Goal: Communication & Community: Answer question/provide support

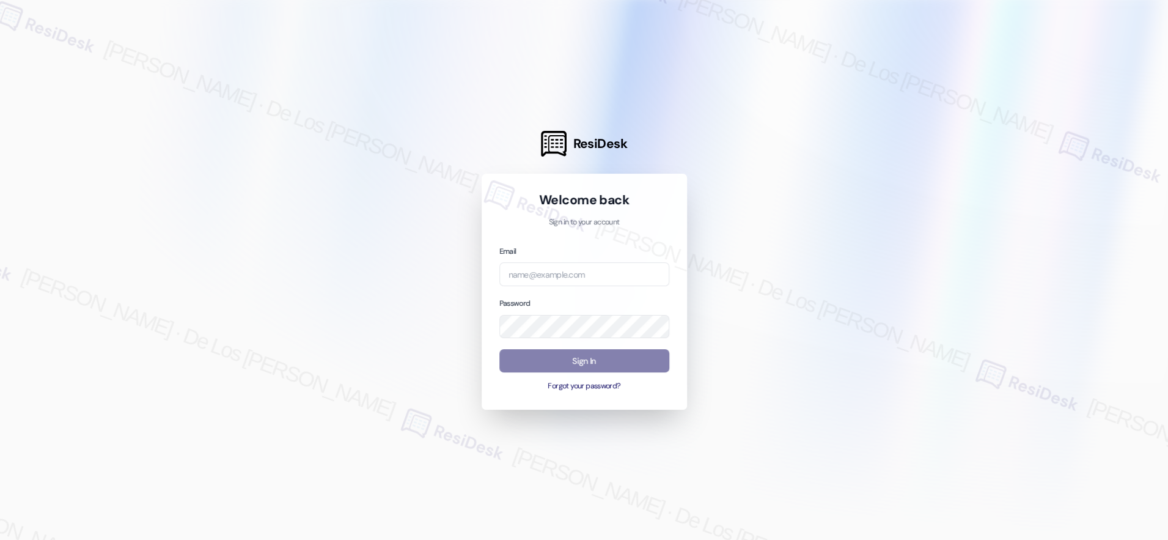
drag, startPoint x: 1081, startPoint y: 119, endPoint x: 700, endPoint y: 238, distance: 399.0
click at [1080, 119] on div at bounding box center [584, 270] width 1168 height 540
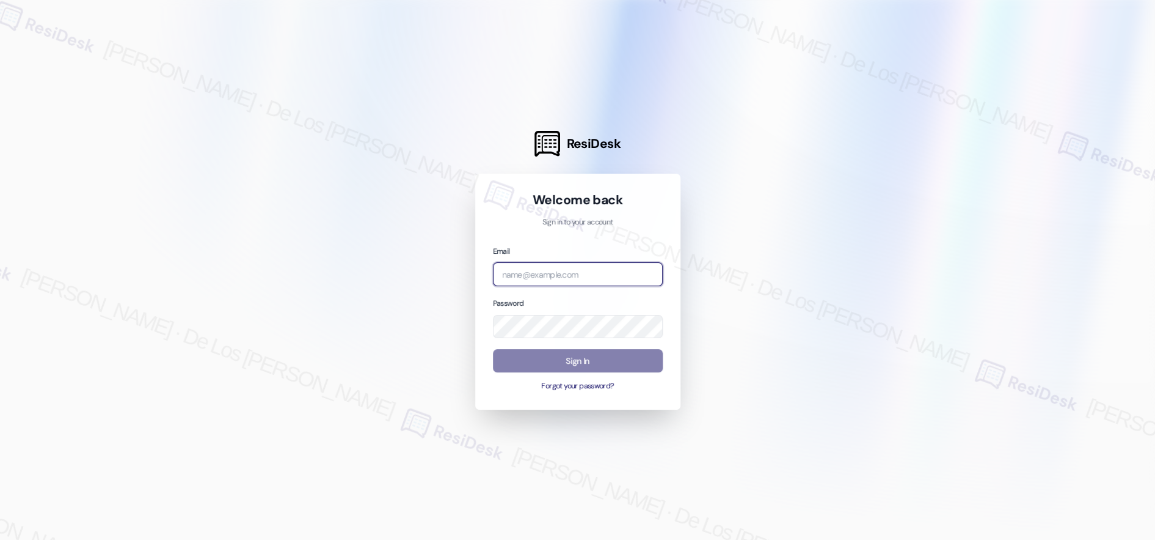
click at [615, 271] on input "email" at bounding box center [578, 274] width 170 height 24
paste input "automated-surveys-tdc_management-[PERSON_NAME].[PERSON_NAME]@tdc_[DOMAIN_NAME]"
type input "automated-surveys-tdc_management-[PERSON_NAME].[PERSON_NAME]@tdc_[DOMAIN_NAME]"
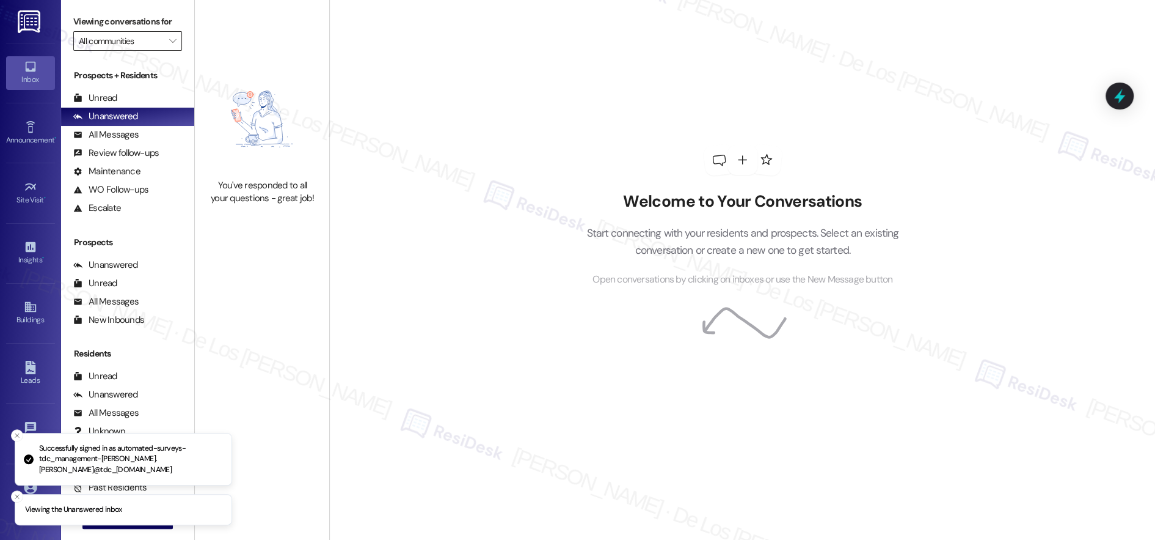
click at [100, 42] on input "All communities" at bounding box center [121, 41] width 84 height 20
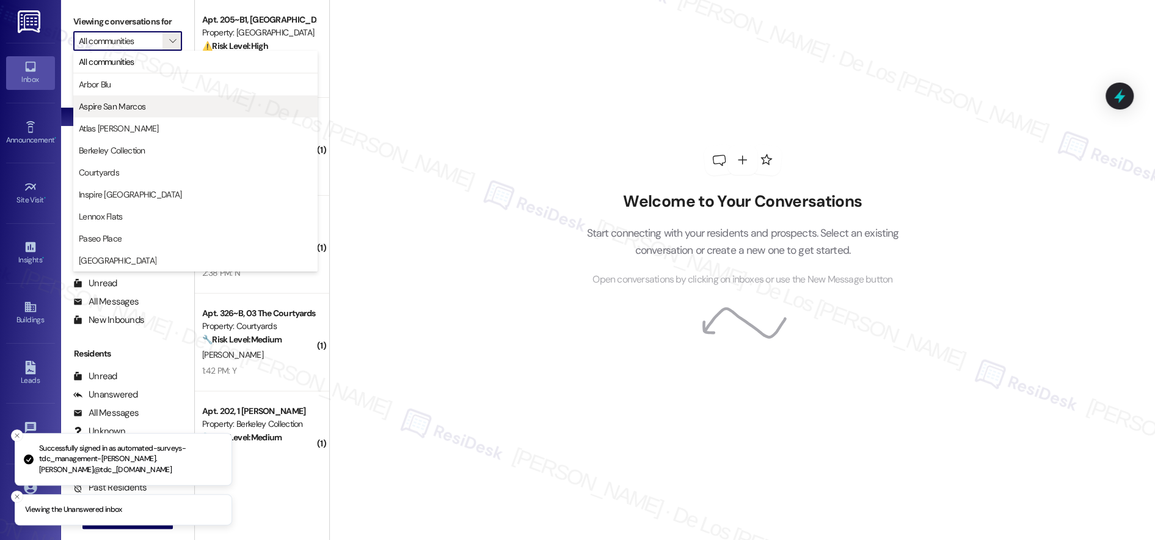
click at [114, 108] on span "Aspire San Marcos" at bounding box center [112, 106] width 67 height 12
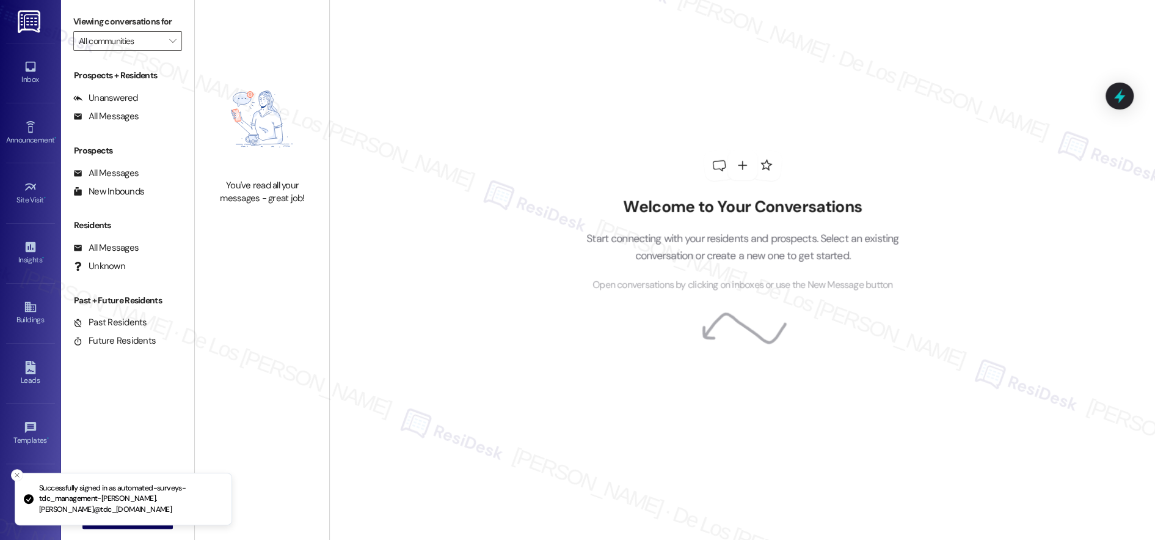
type input "Aspire San Marcos"
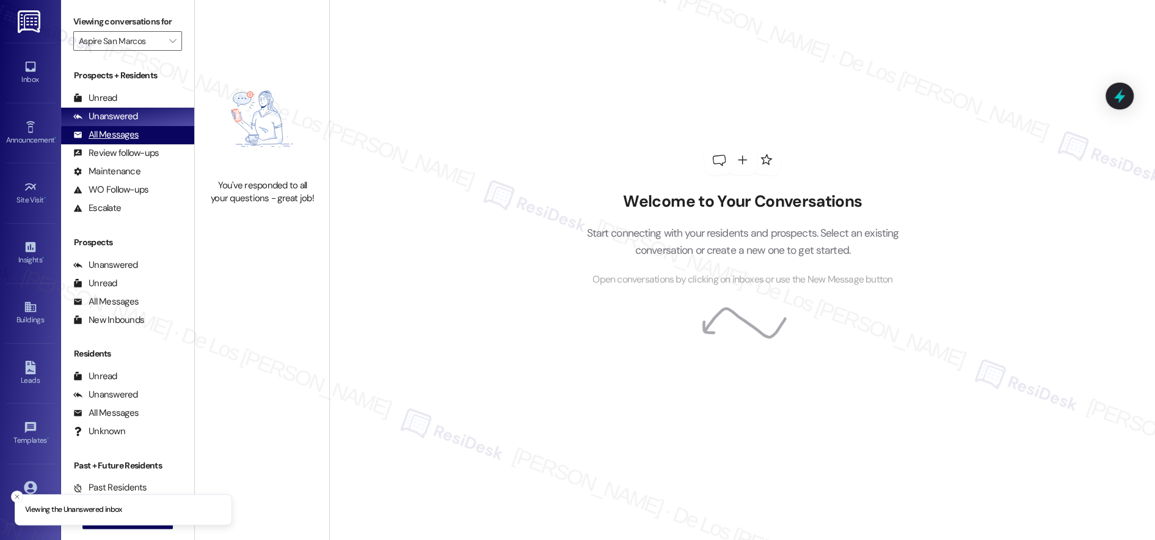
click at [132, 136] on div "All Messages" at bounding box center [105, 134] width 65 height 13
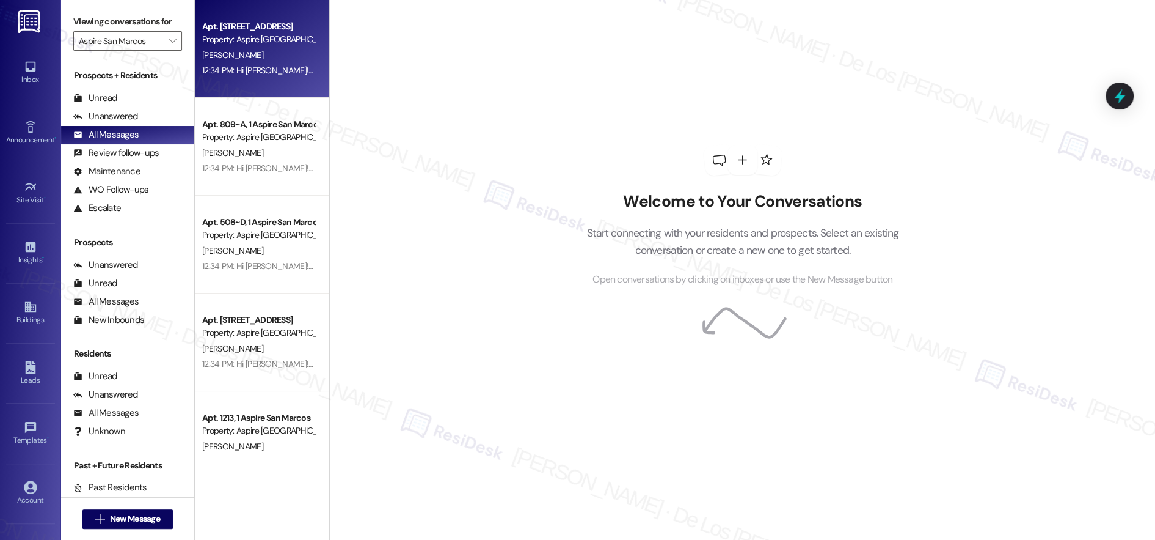
click at [276, 64] on div "12:34 PM: Hi [PERSON_NAME]! I'm checking in on your latest work order (Pick up …" at bounding box center [258, 70] width 115 height 15
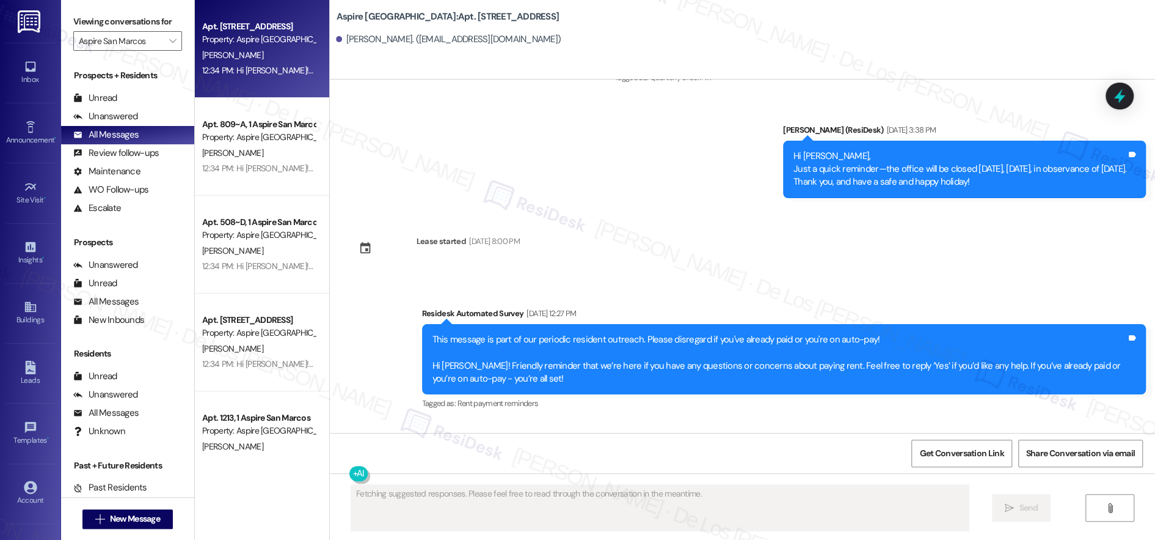
scroll to position [1094, 0]
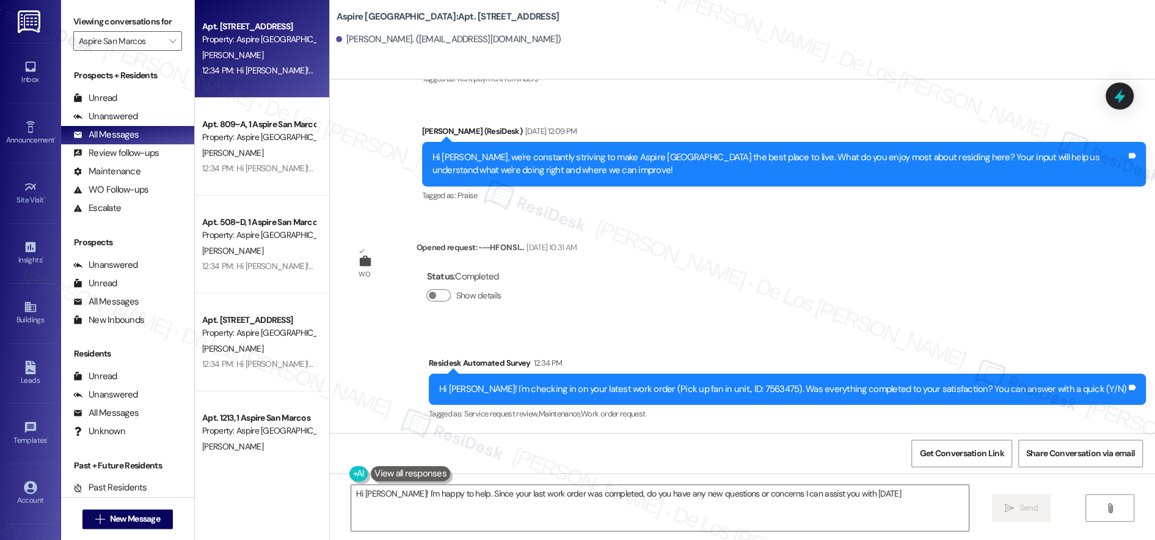
type textarea "Hi [PERSON_NAME]! I'm happy to help. Since your last work order was completed, …"
click at [24, 308] on icon at bounding box center [29, 307] width 11 height 10
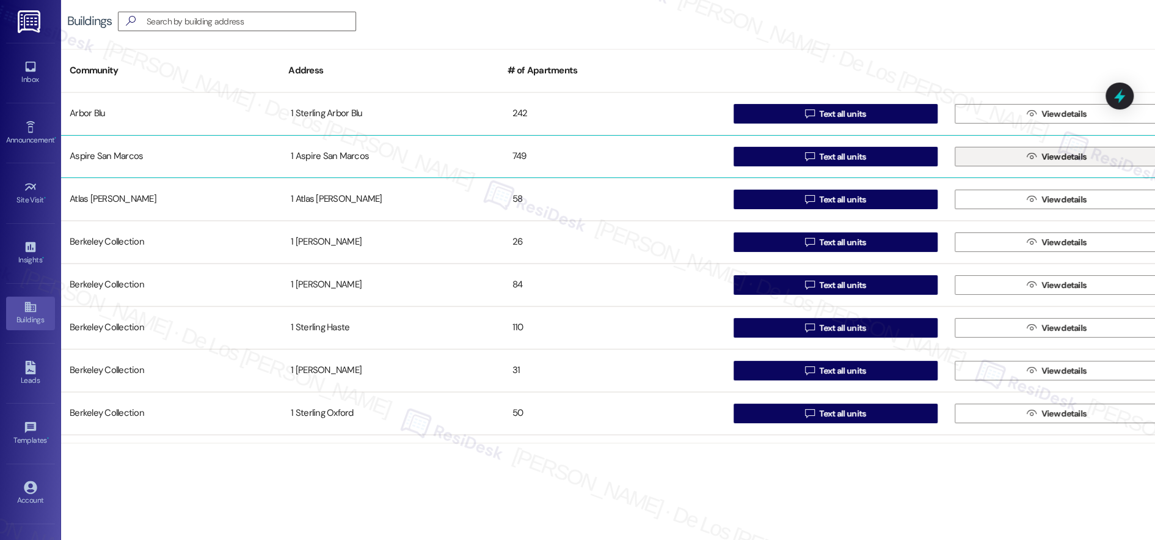
click at [1007, 148] on button " View details" at bounding box center [1057, 157] width 204 height 20
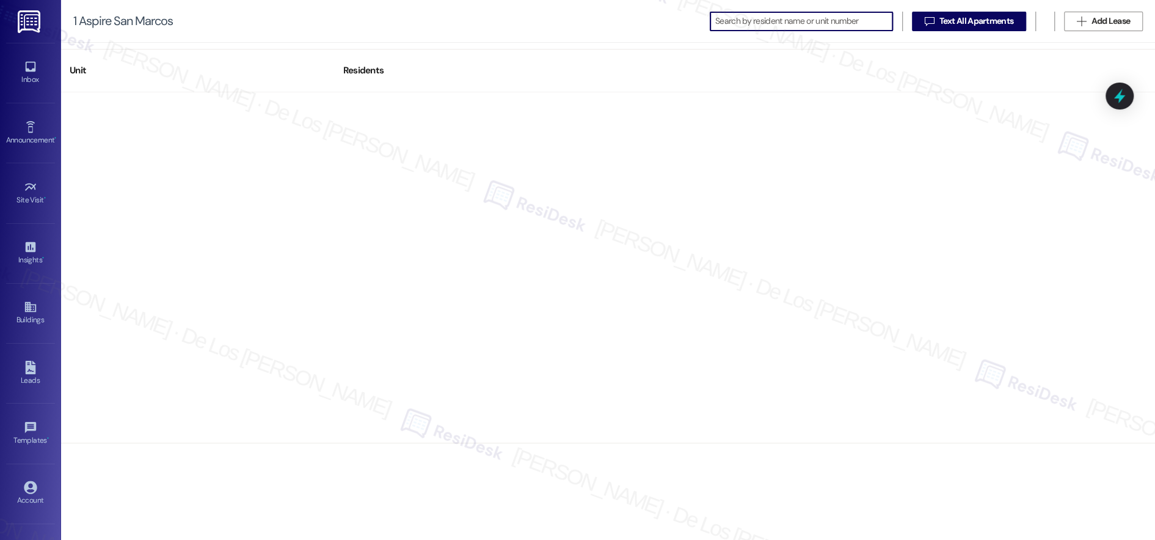
scroll to position [3199, 0]
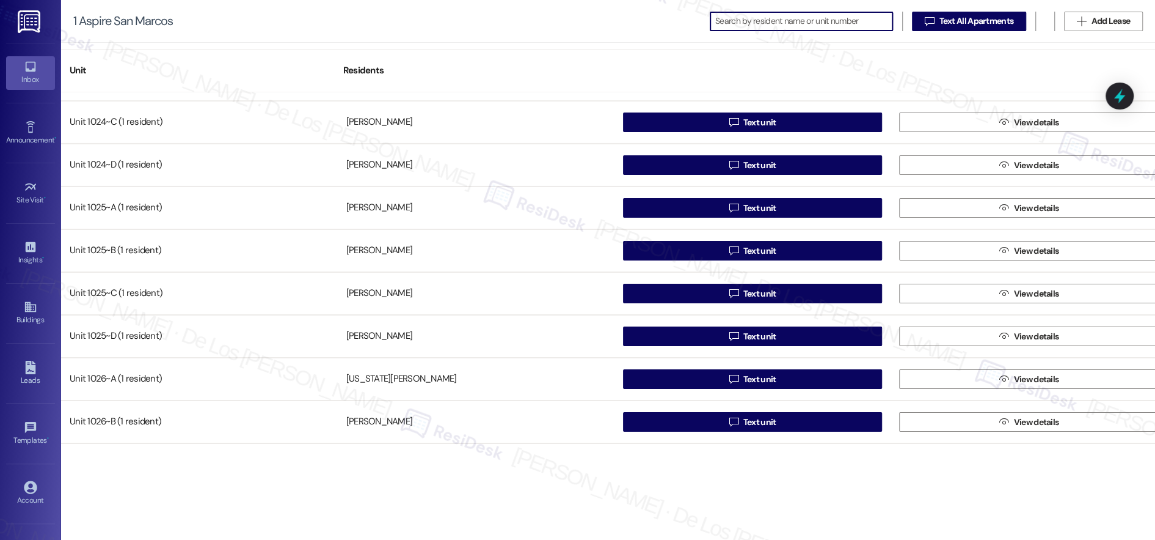
click at [43, 70] on link "Inbox" at bounding box center [30, 72] width 49 height 33
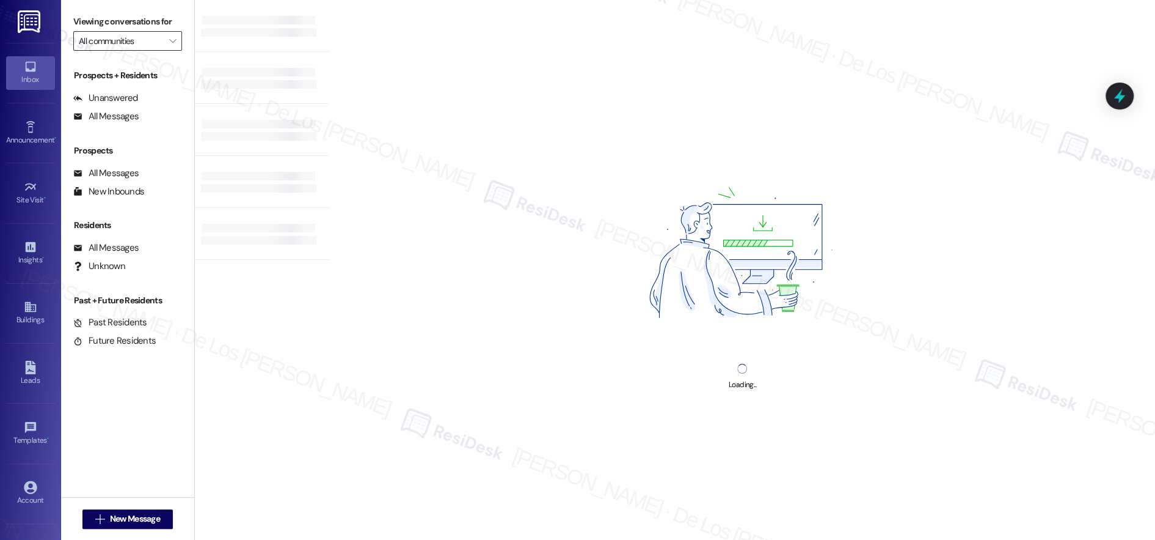
click at [132, 48] on input "All communities" at bounding box center [121, 41] width 84 height 20
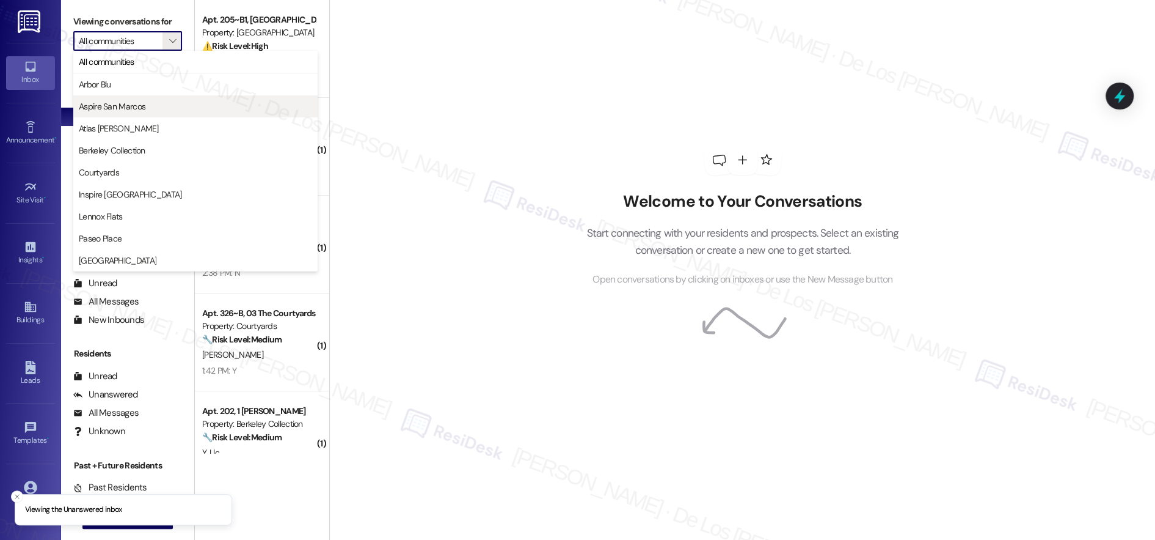
click at [146, 107] on span "Aspire San Marcos" at bounding box center [195, 106] width 233 height 12
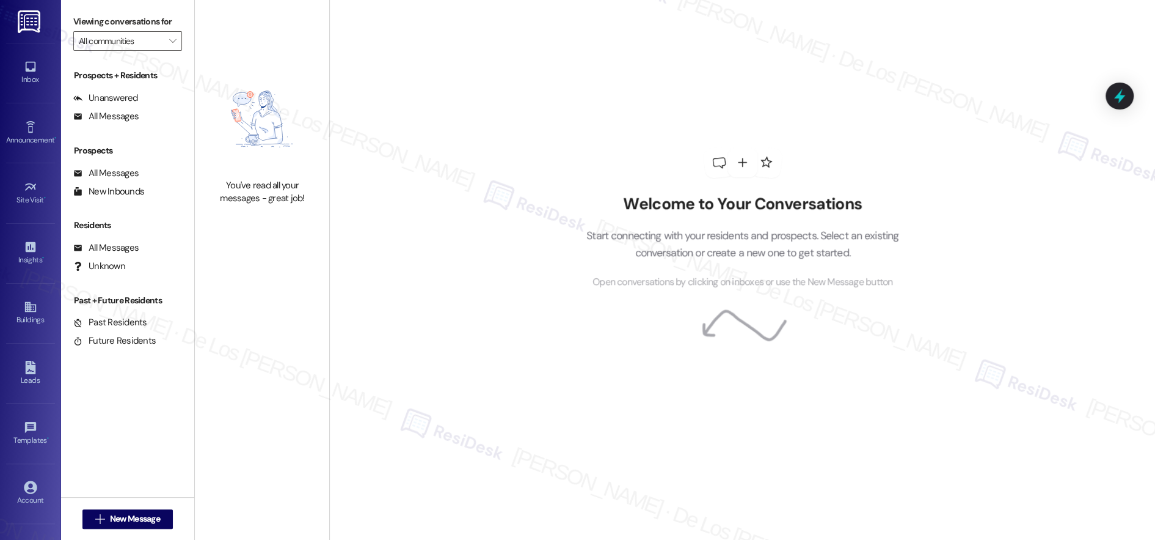
type input "Aspire San Marcos"
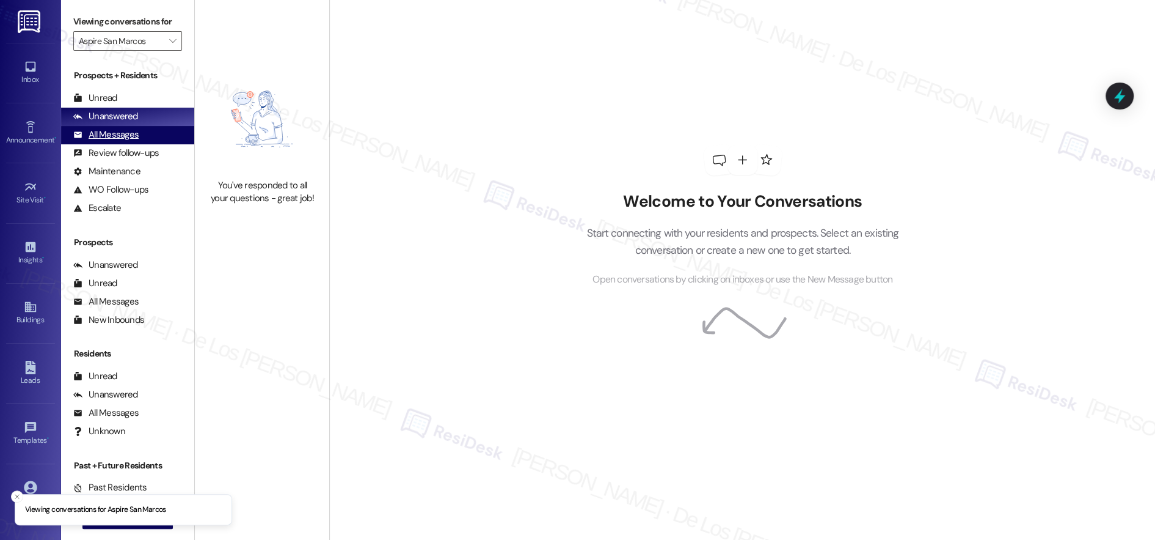
click at [164, 137] on div "All Messages (undefined)" at bounding box center [127, 135] width 133 height 18
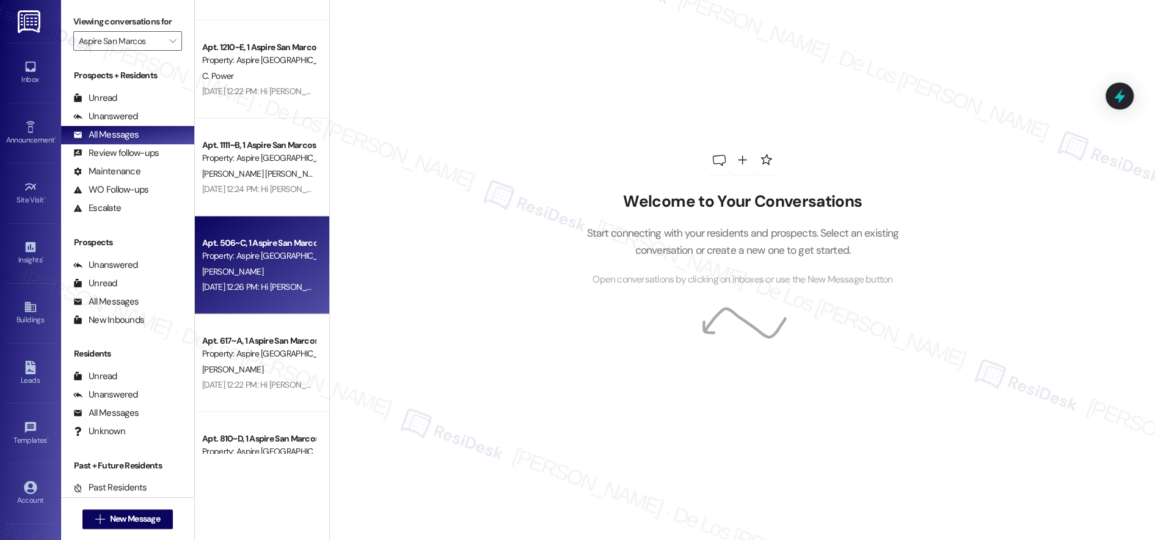
scroll to position [2020, 0]
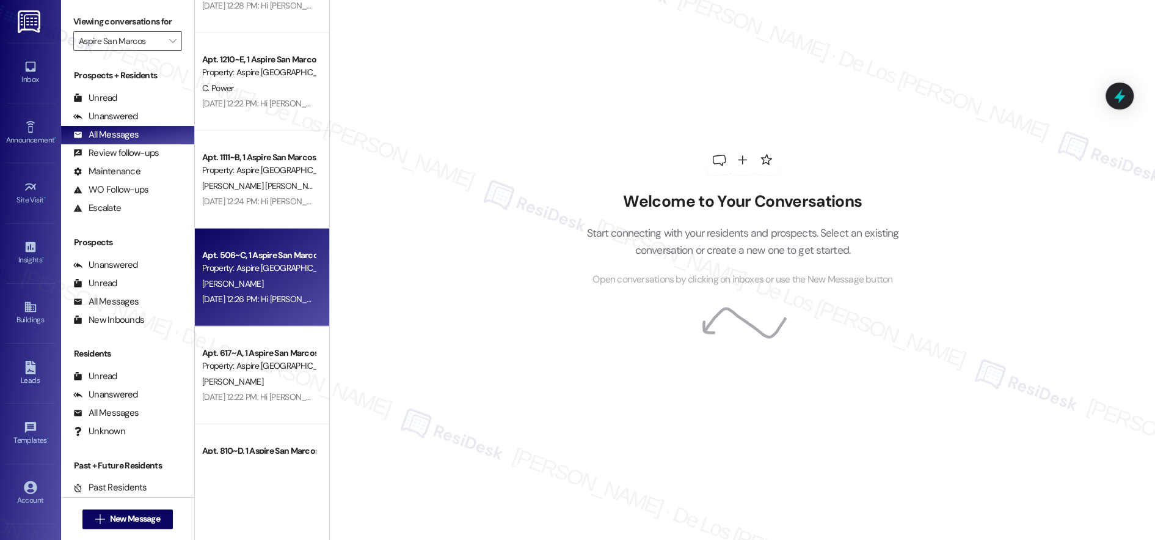
click at [274, 247] on div "Apt. 506~C, 1 Aspire San Marcos Property: Aspire [GEOGRAPHIC_DATA]" at bounding box center [258, 261] width 115 height 29
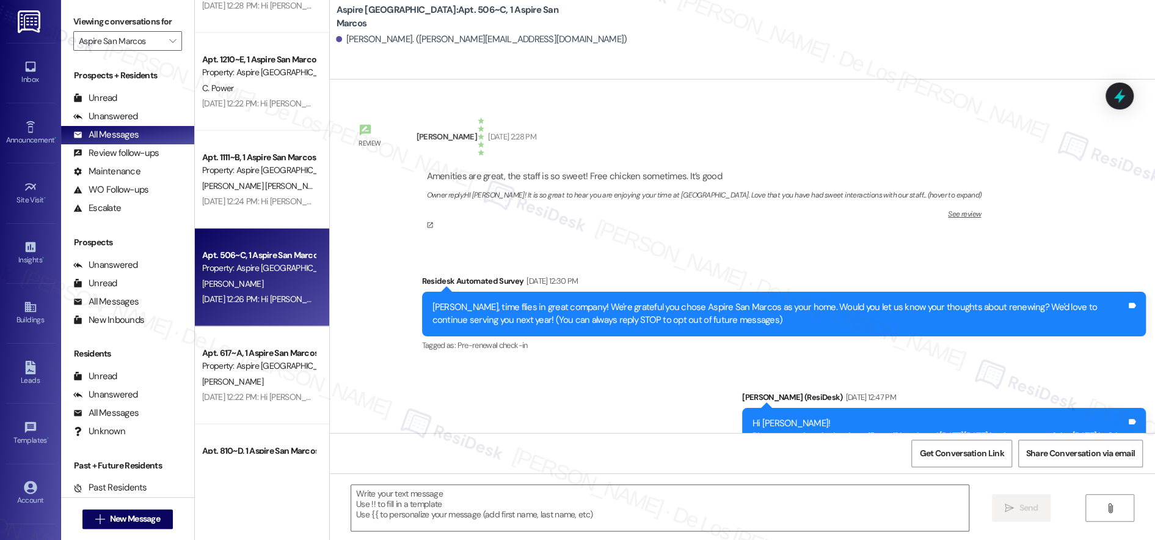
type textarea "Fetching suggested responses. Please feel free to read through the conversation…"
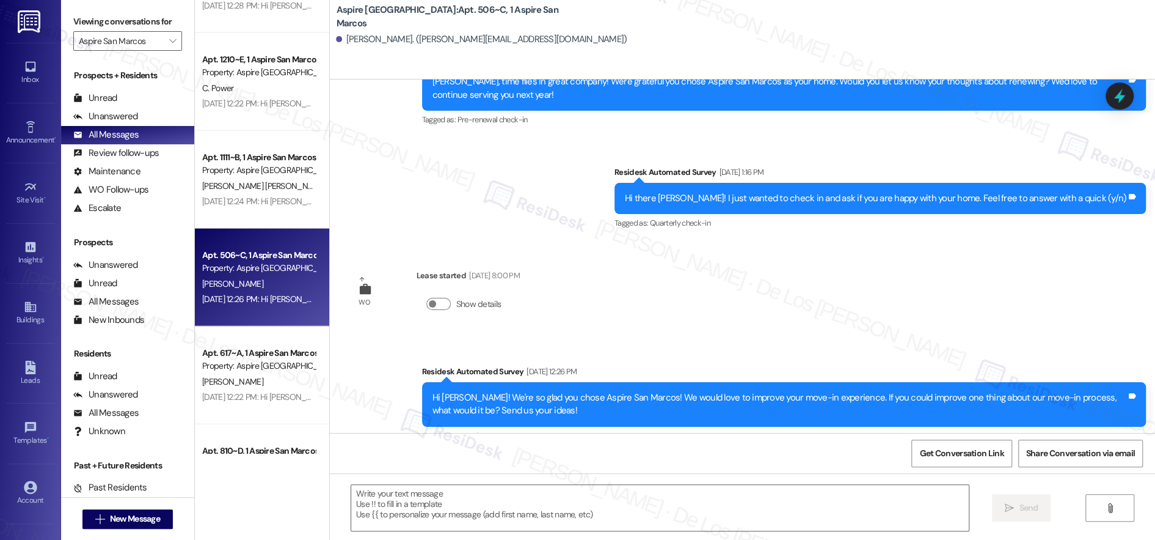
scroll to position [492, 0]
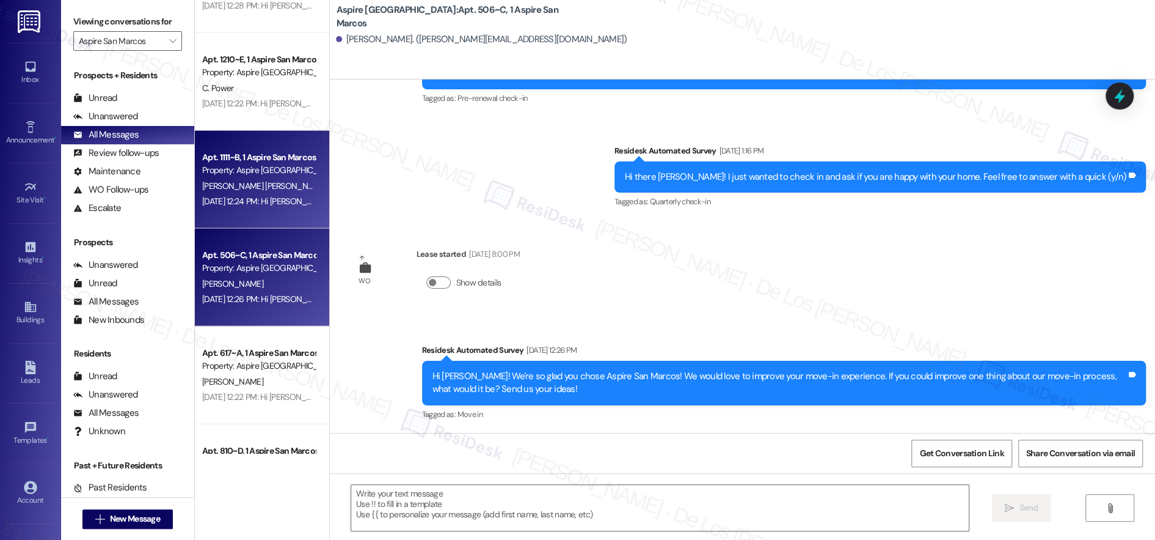
click at [296, 178] on div "[PERSON_NAME] [PERSON_NAME]" at bounding box center [258, 185] width 115 height 15
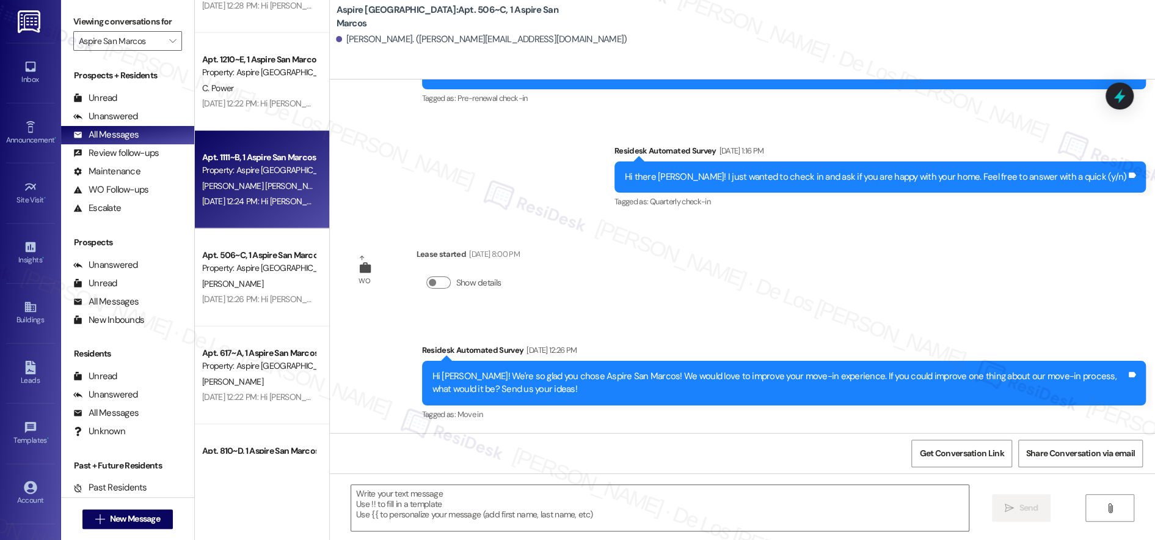
type textarea "Fetching suggested responses. Please feel free to read through the conversation…"
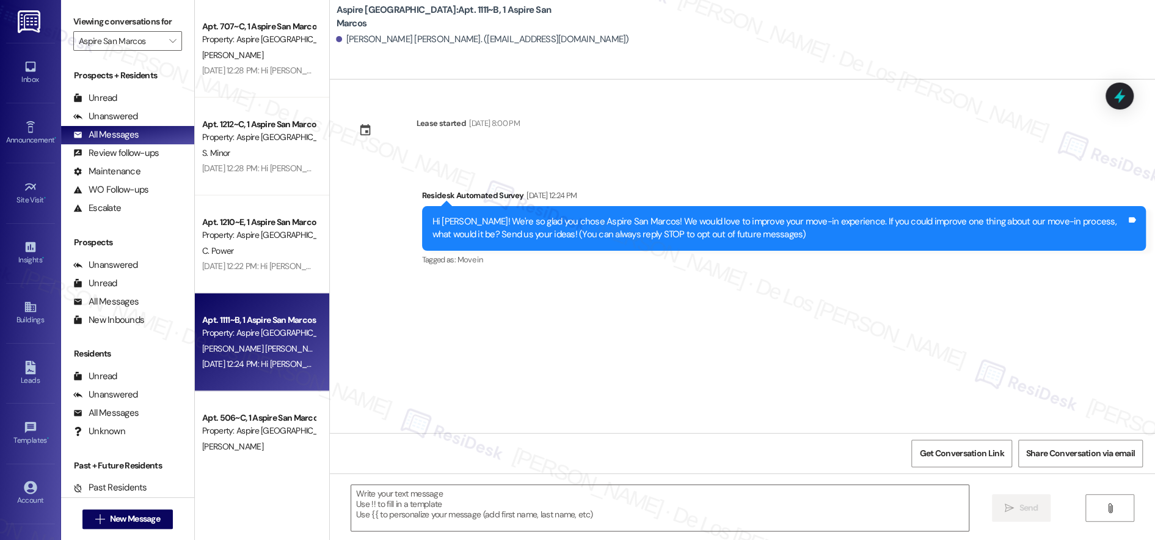
scroll to position [1653, 0]
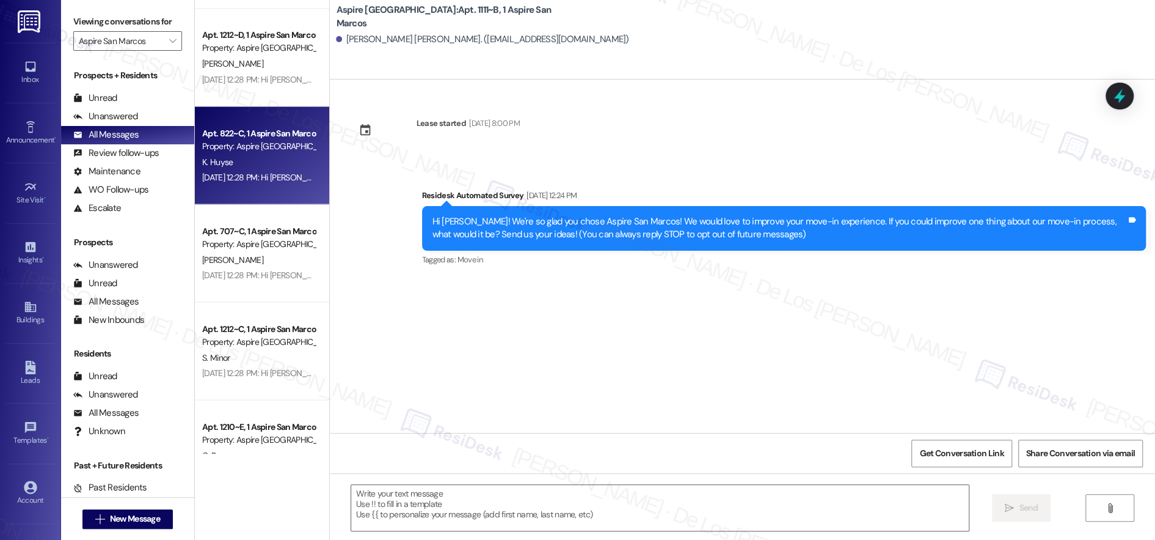
click at [279, 185] on div "Apt. 822~C, 1 Aspire San Marcos Property: Aspire [GEOGRAPHIC_DATA][PERSON_NAME]…" at bounding box center [262, 155] width 134 height 98
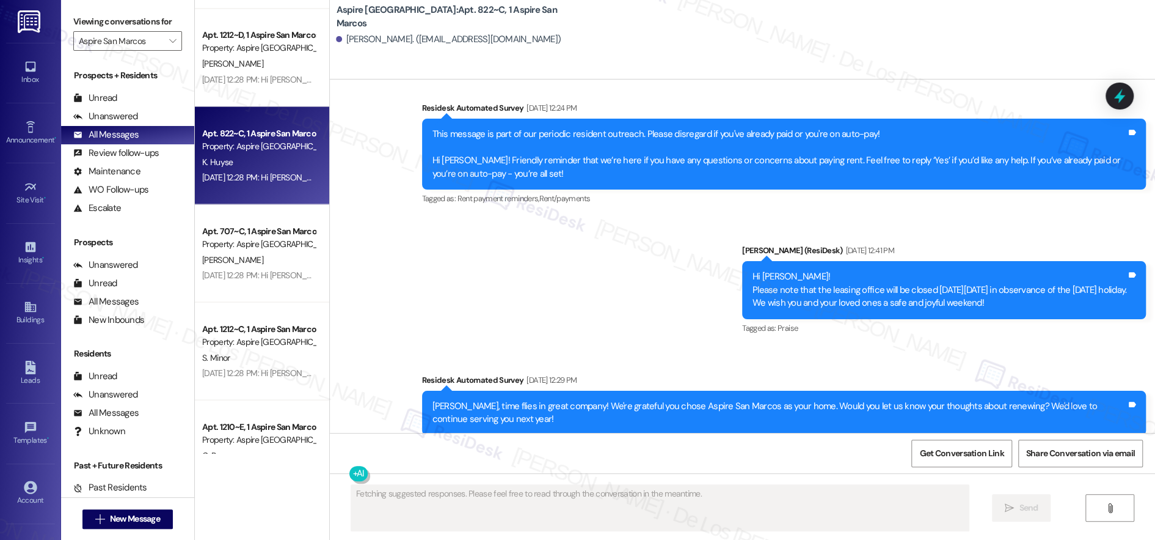
scroll to position [1397, 0]
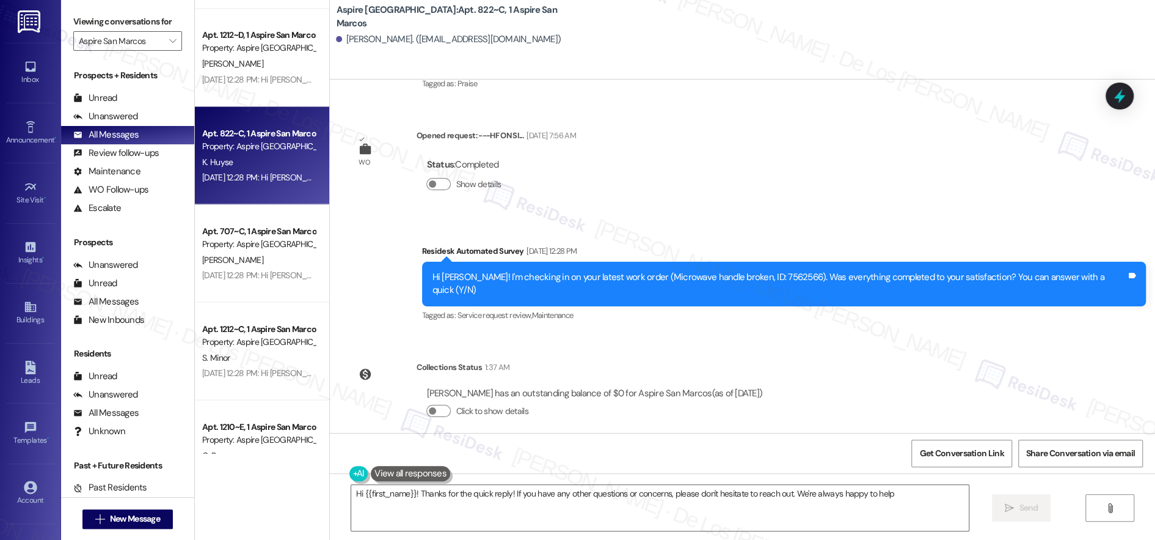
type textarea "Hi {{first_name}}! Thanks for the quick reply! If you have any other questions …"
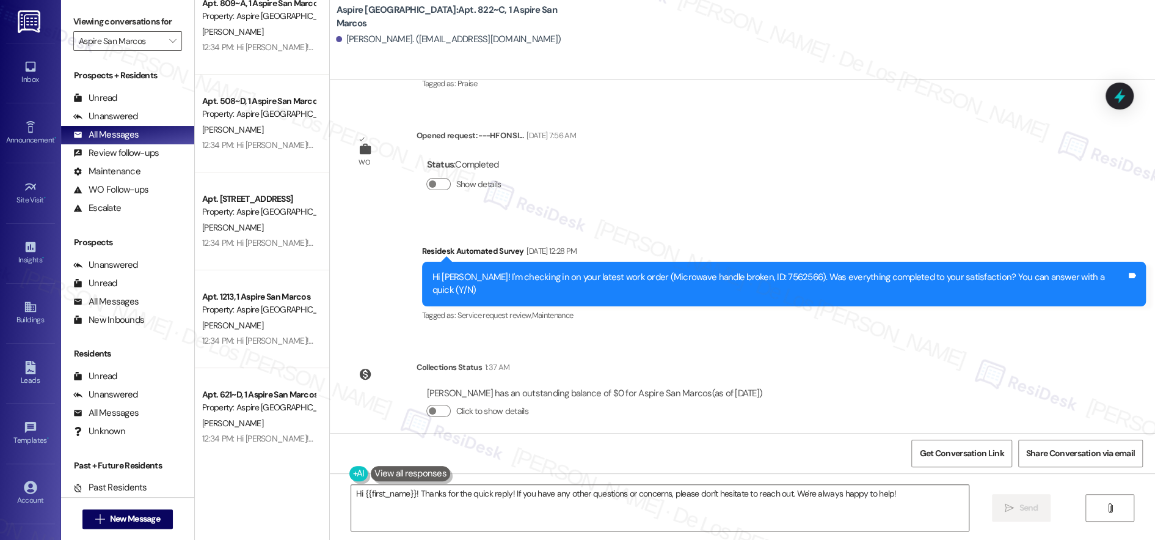
scroll to position [0, 0]
